Goal: Transaction & Acquisition: Purchase product/service

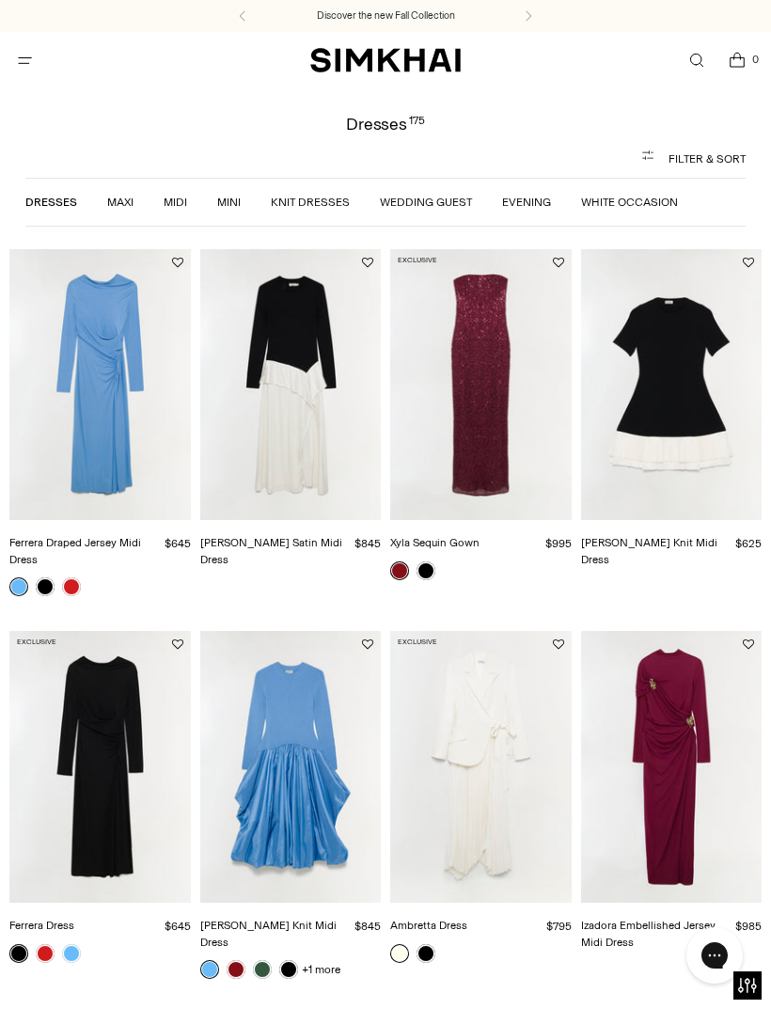
click at [525, 209] on link "Evening" at bounding box center [526, 202] width 49 height 13
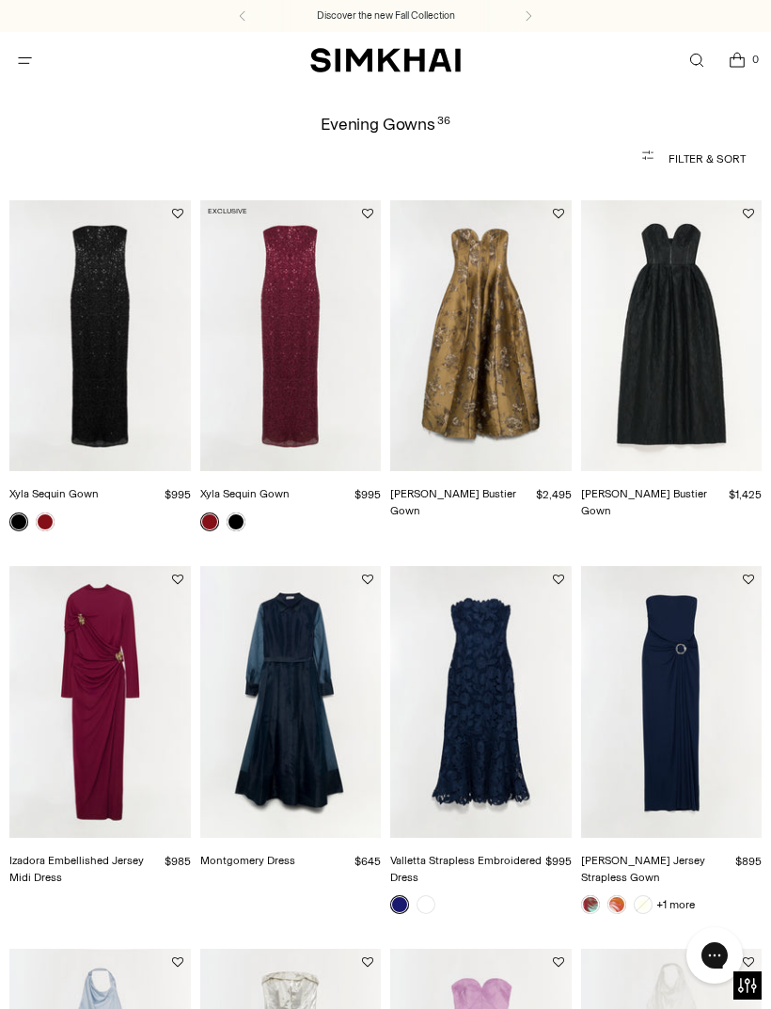
click at [38, 61] on span "Open menu modal" at bounding box center [24, 60] width 31 height 31
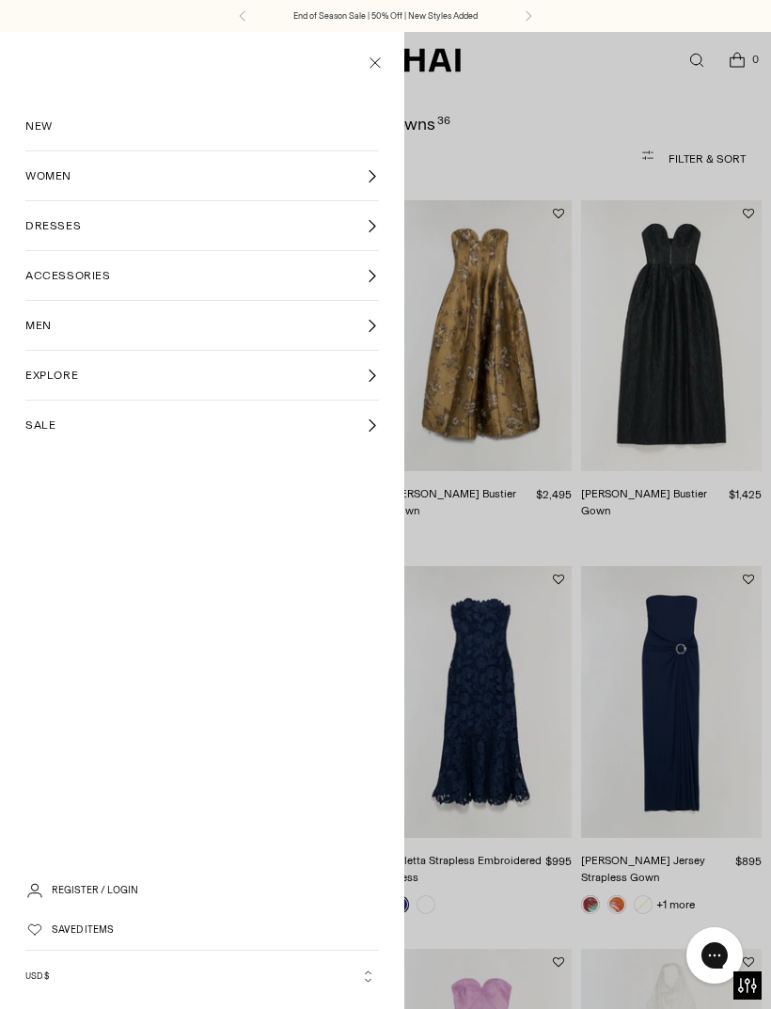
click at [48, 430] on span "SALE" at bounding box center [40, 424] width 30 height 17
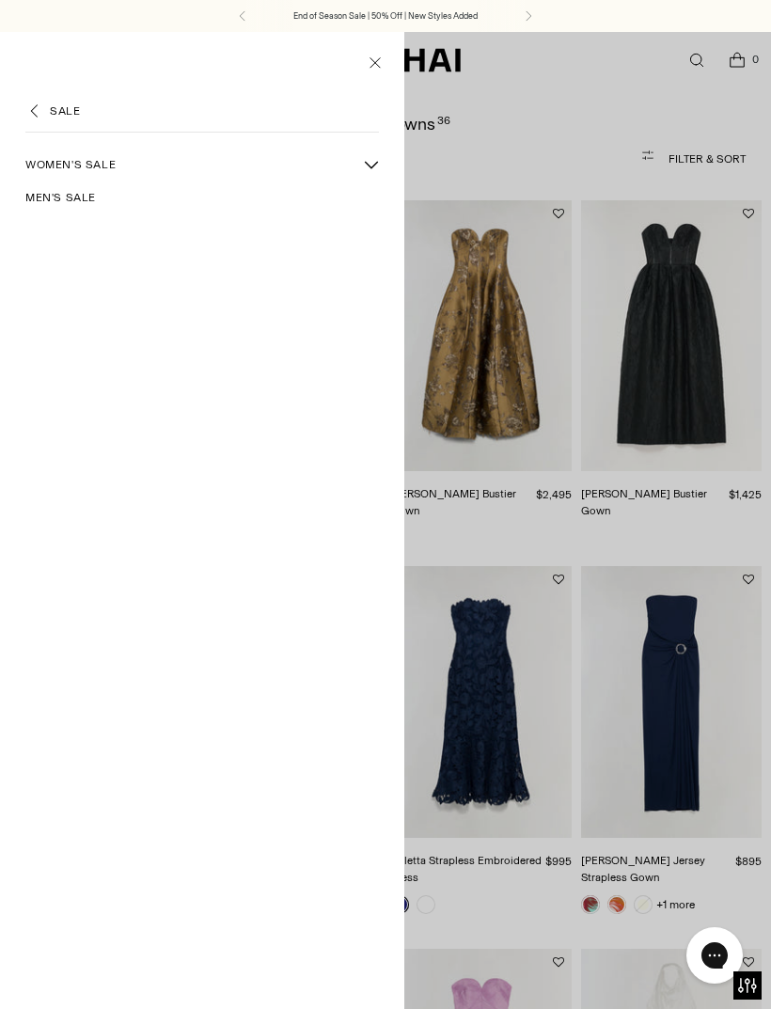
click at [97, 166] on span "Women's Sale" at bounding box center [70, 164] width 90 height 17
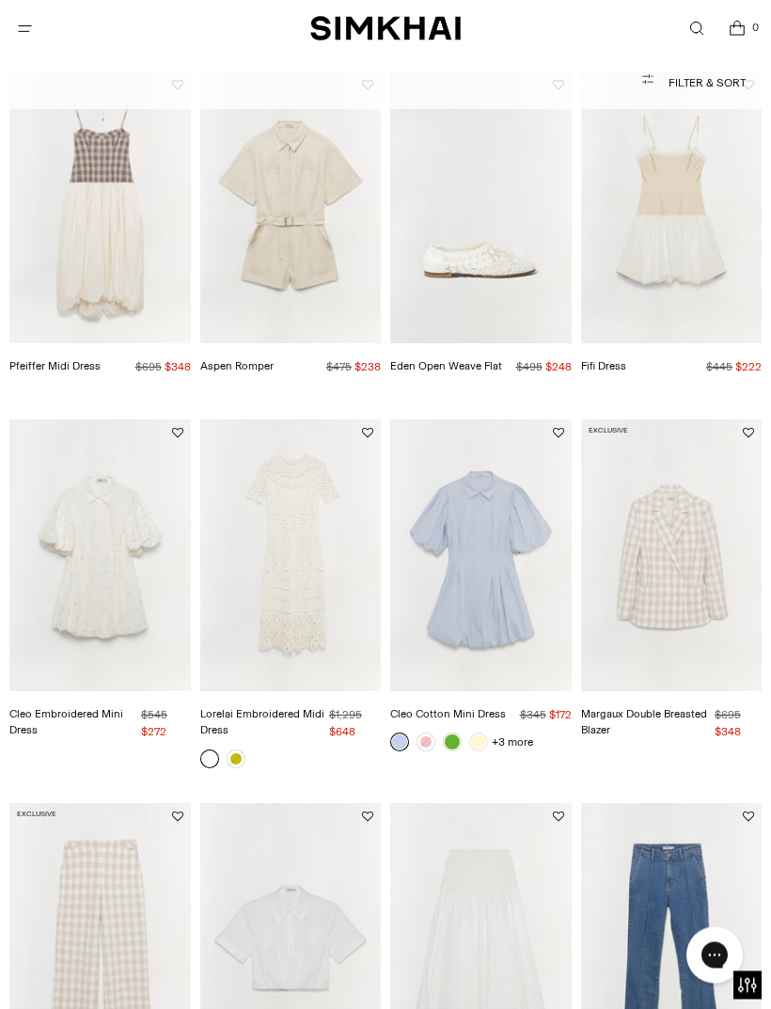
scroll to position [495, 0]
click at [484, 620] on img "Cleo Cotton Mini Dress" at bounding box center [480, 554] width 181 height 272
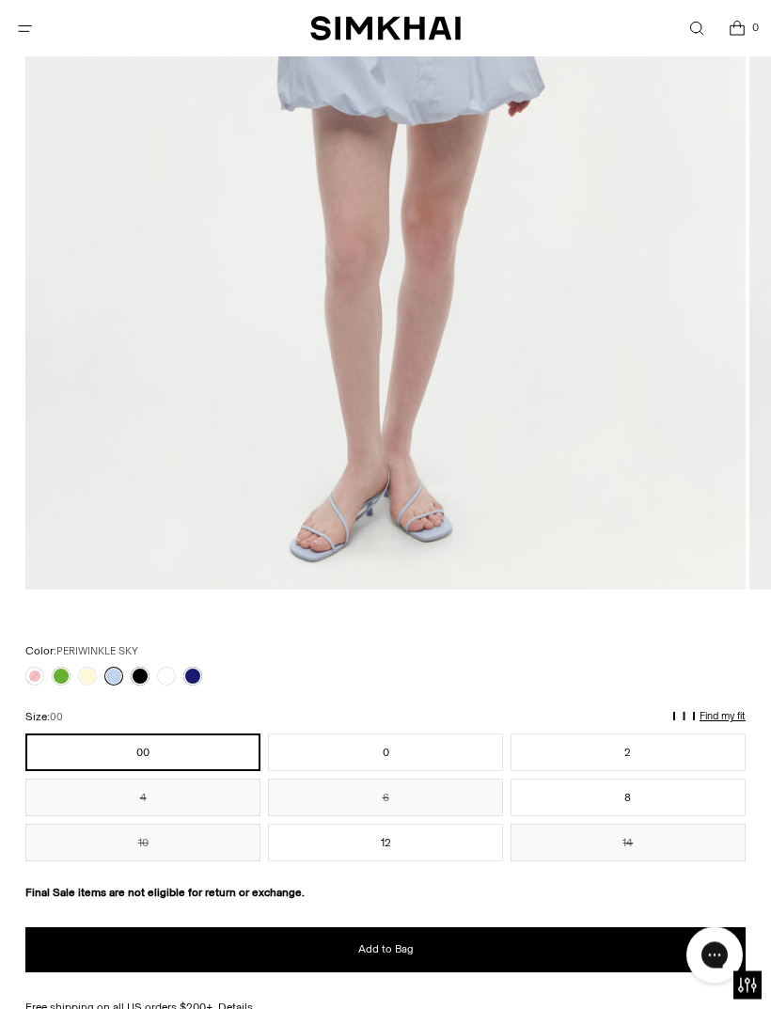
scroll to position [697, 0]
click at [198, 673] on link at bounding box center [192, 675] width 19 height 19
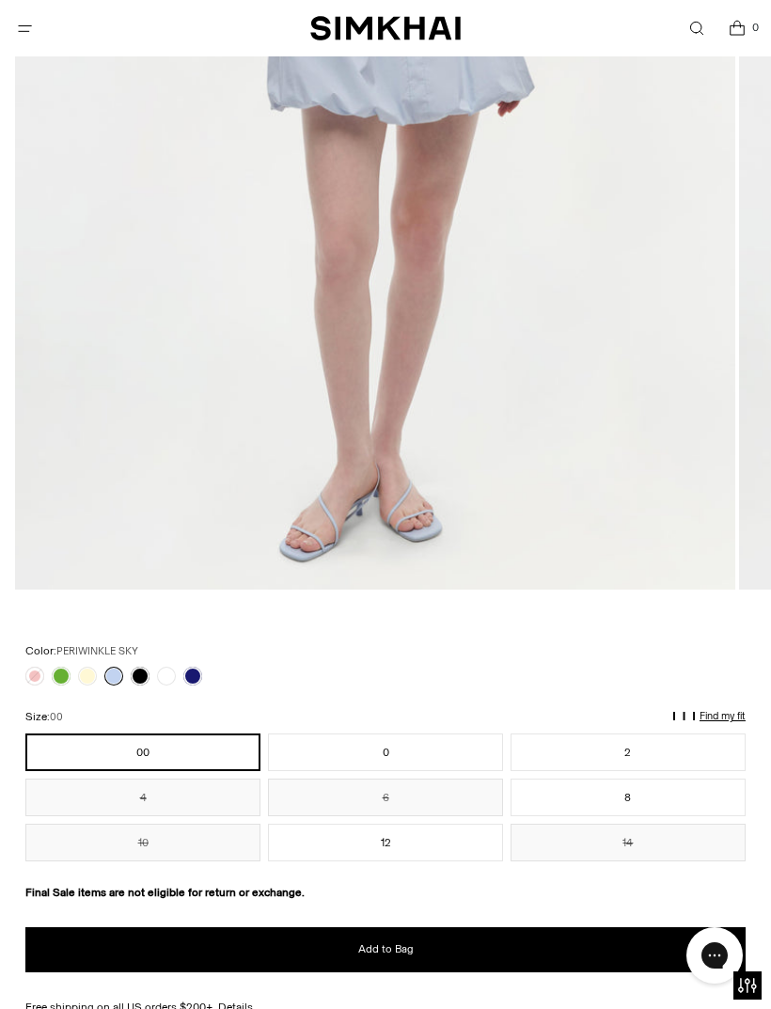
scroll to position [758, 0]
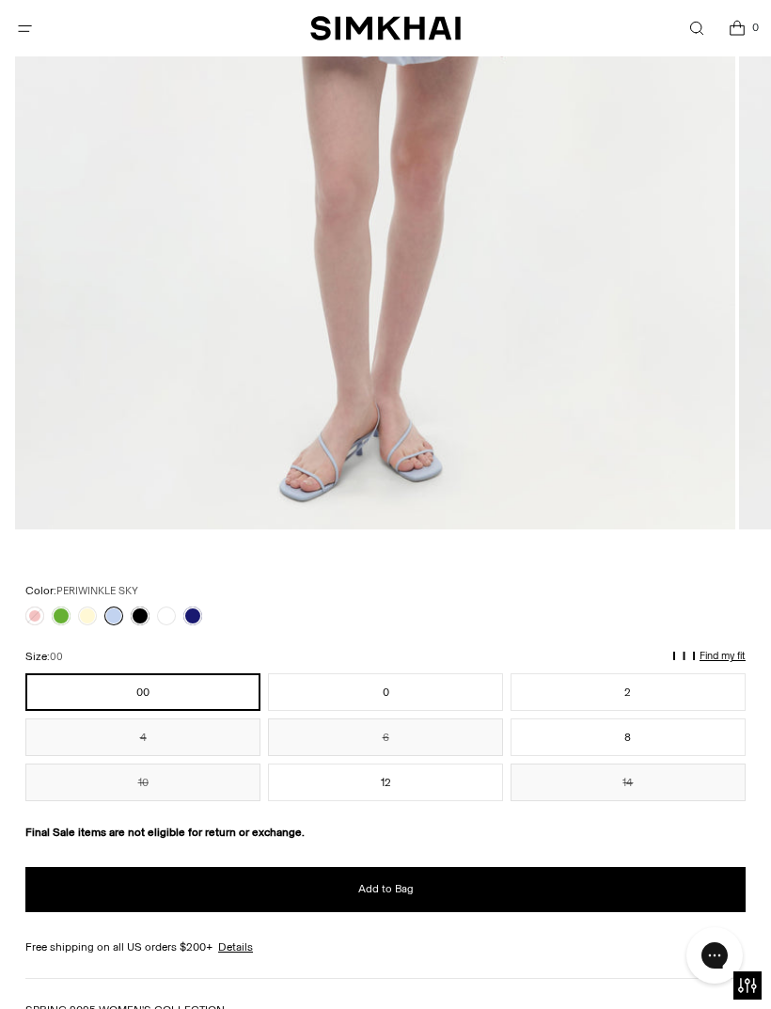
click at [67, 616] on link at bounding box center [61, 615] width 19 height 19
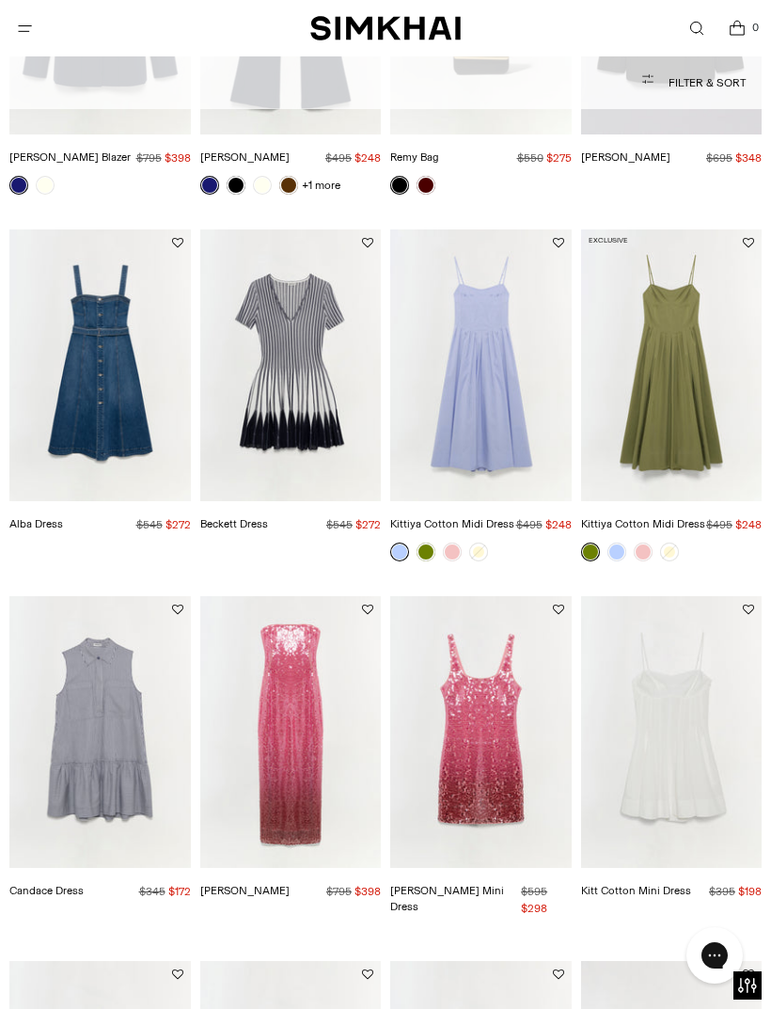
scroll to position [1802, 0]
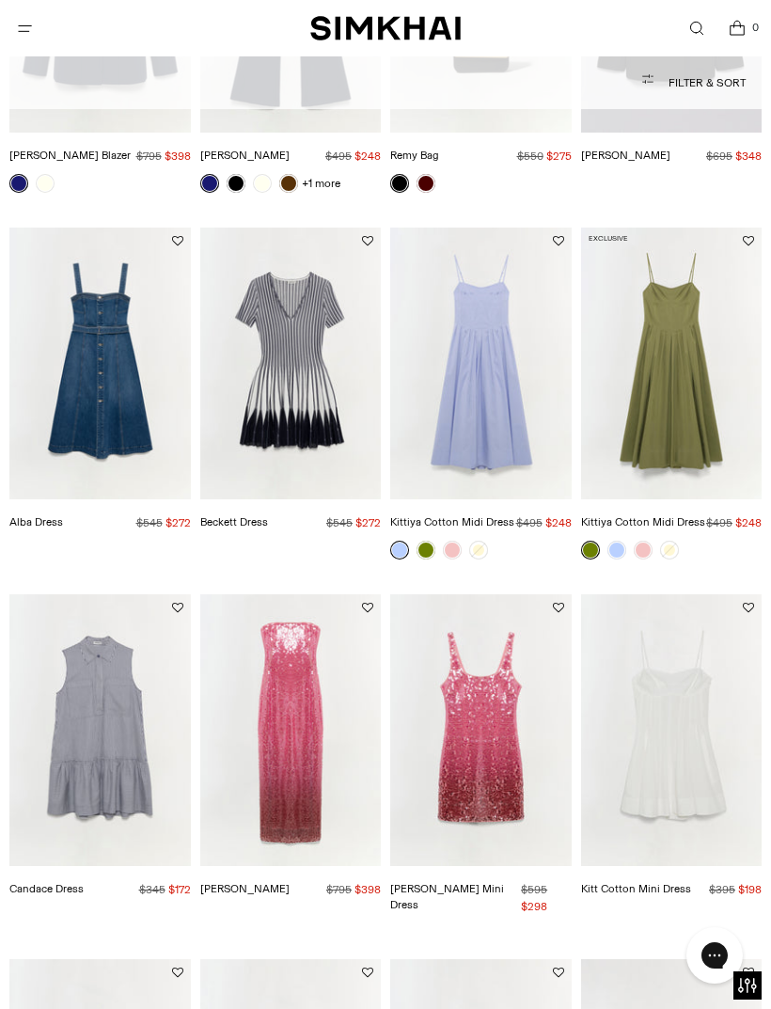
click at [311, 423] on img "Beckett Dress" at bounding box center [290, 363] width 181 height 272
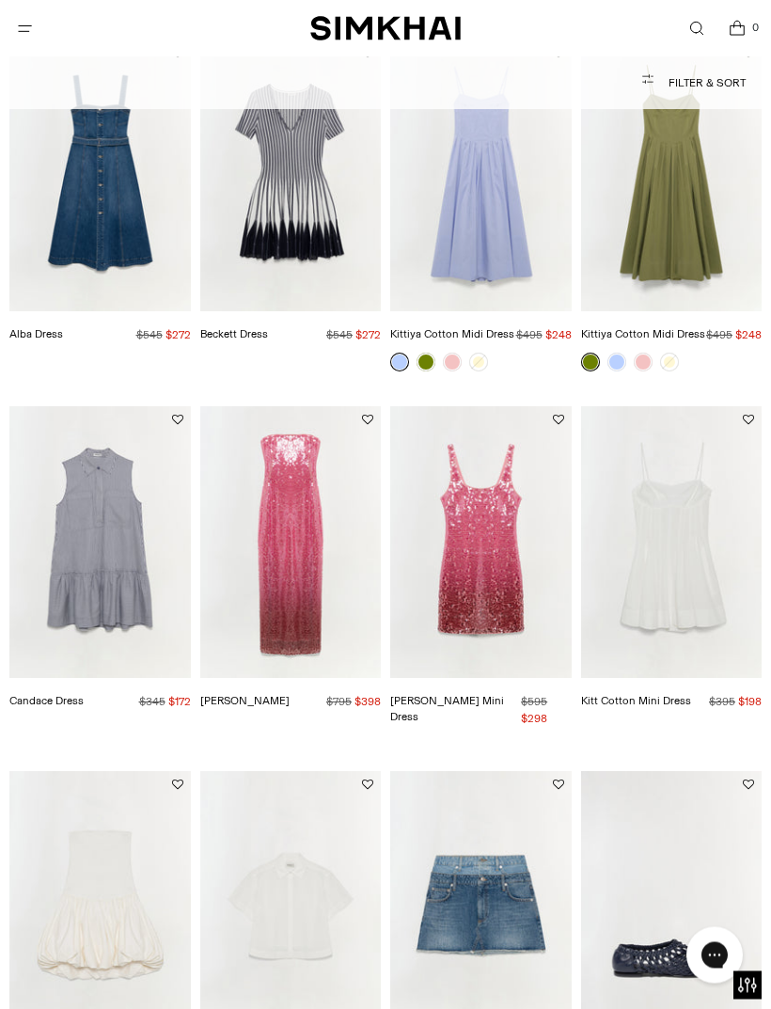
scroll to position [1991, 0]
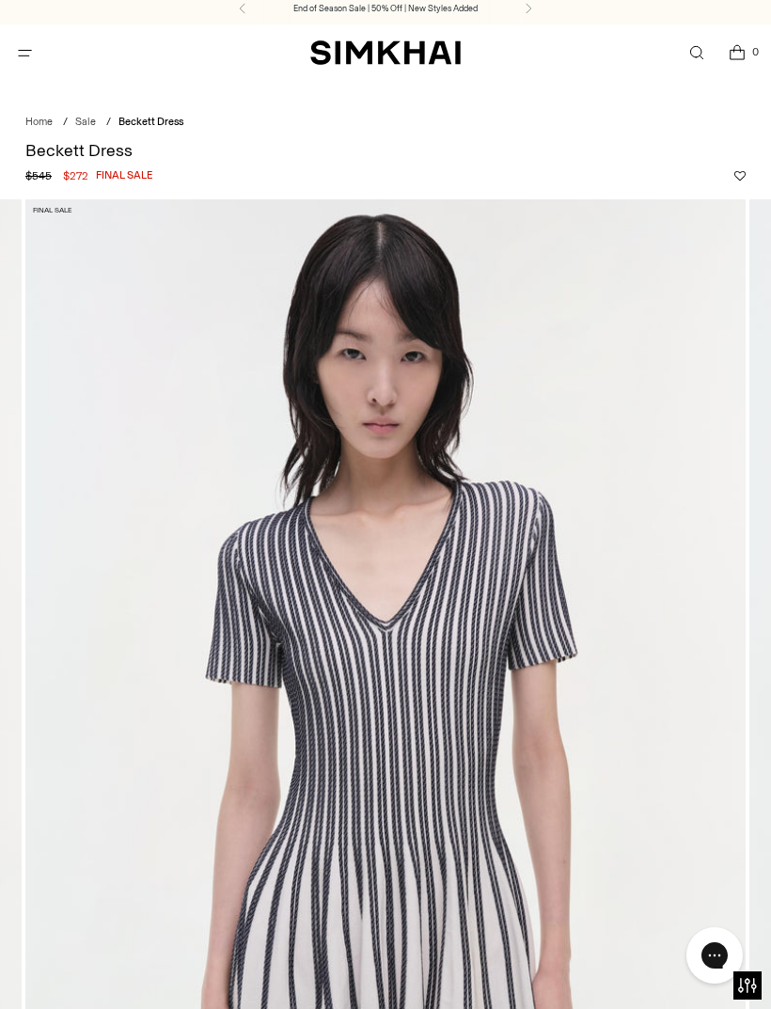
scroll to position [6, 0]
